Goal: Communication & Community: Answer question/provide support

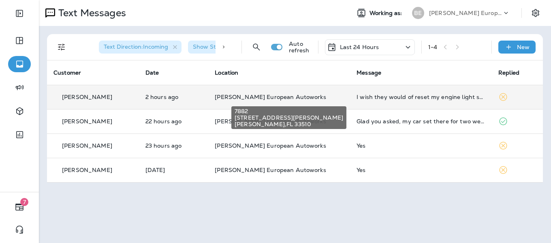
click at [239, 96] on span "[PERSON_NAME] European Autoworks" at bounding box center [270, 96] width 111 height 7
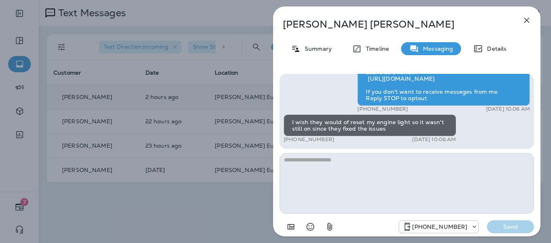
click at [527, 19] on icon "button" at bounding box center [527, 20] width 10 height 10
